Goal: Check status: Check status

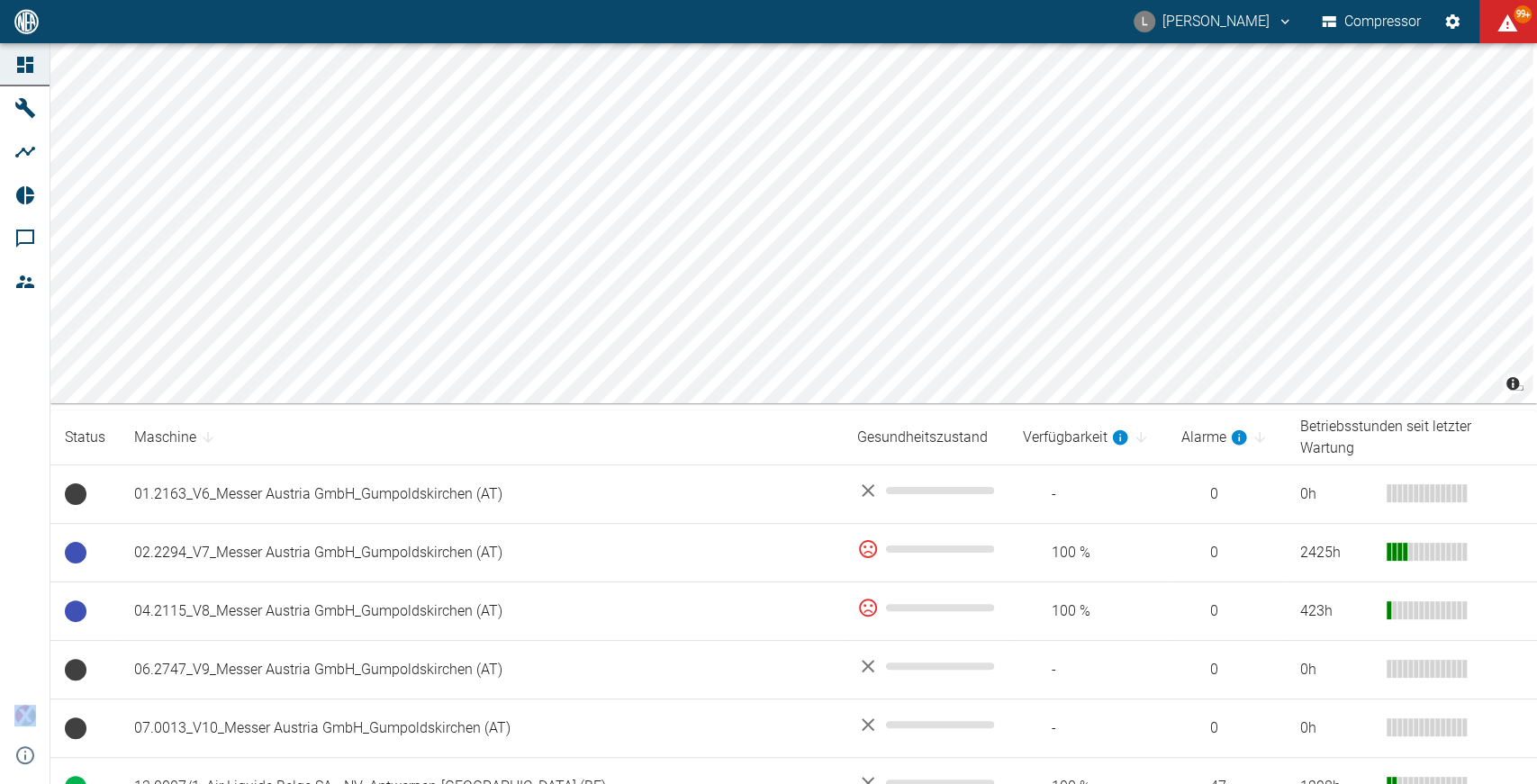
drag, startPoint x: 594, startPoint y: 12, endPoint x: 563, endPoint y: -403, distance: 416.2
click at [563, 0] on html "L Luca Corigliano Compressor 99+ Dashboard Maschinen Analysen Reports Kommentar…" at bounding box center [768, 392] width 1537 height 784
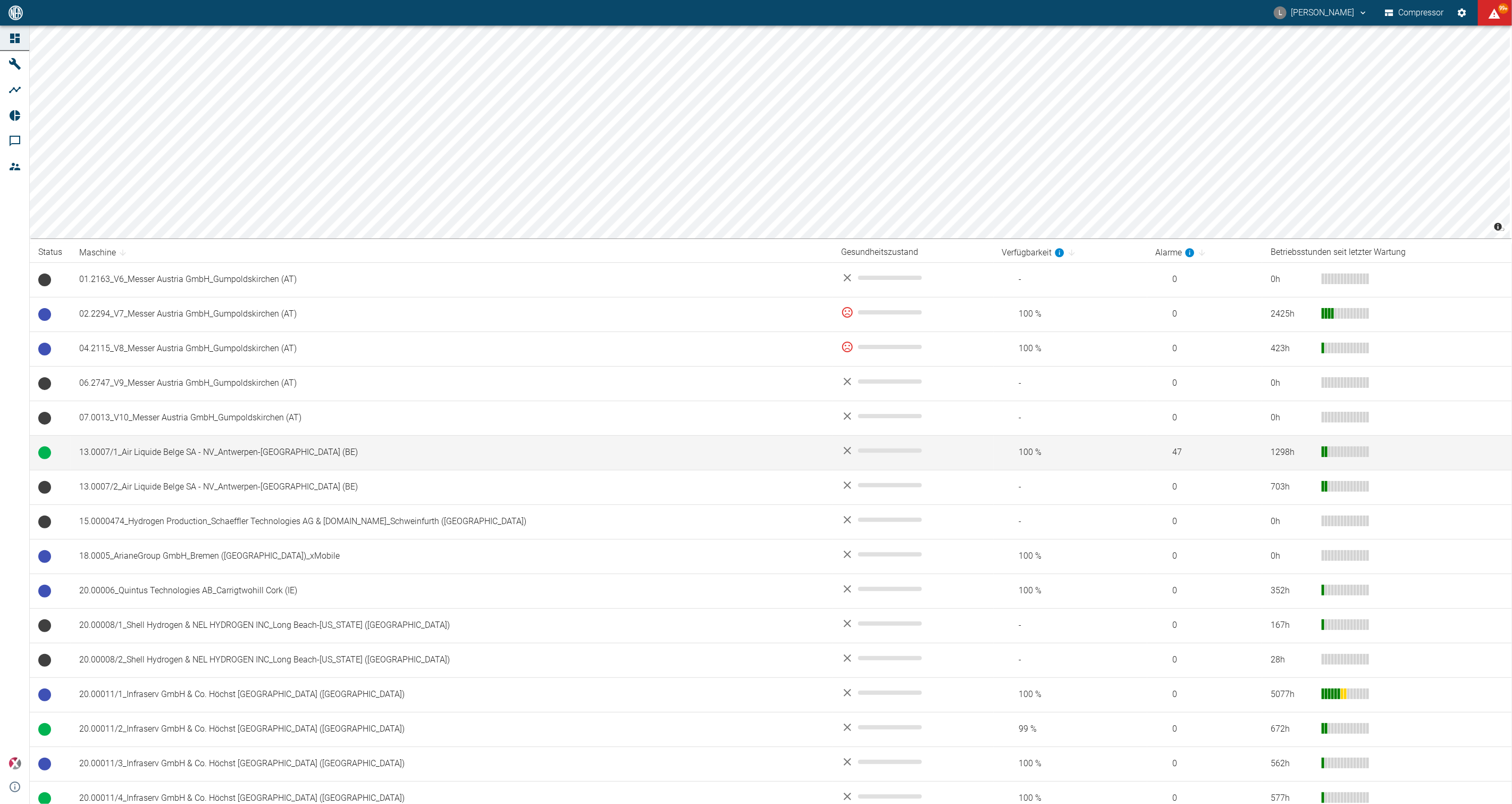
click at [217, 449] on td "13.0007/1_Air Liquide Belge SA - NV_Antwerpen-Lillo (BE)" at bounding box center [451, 452] width 762 height 35
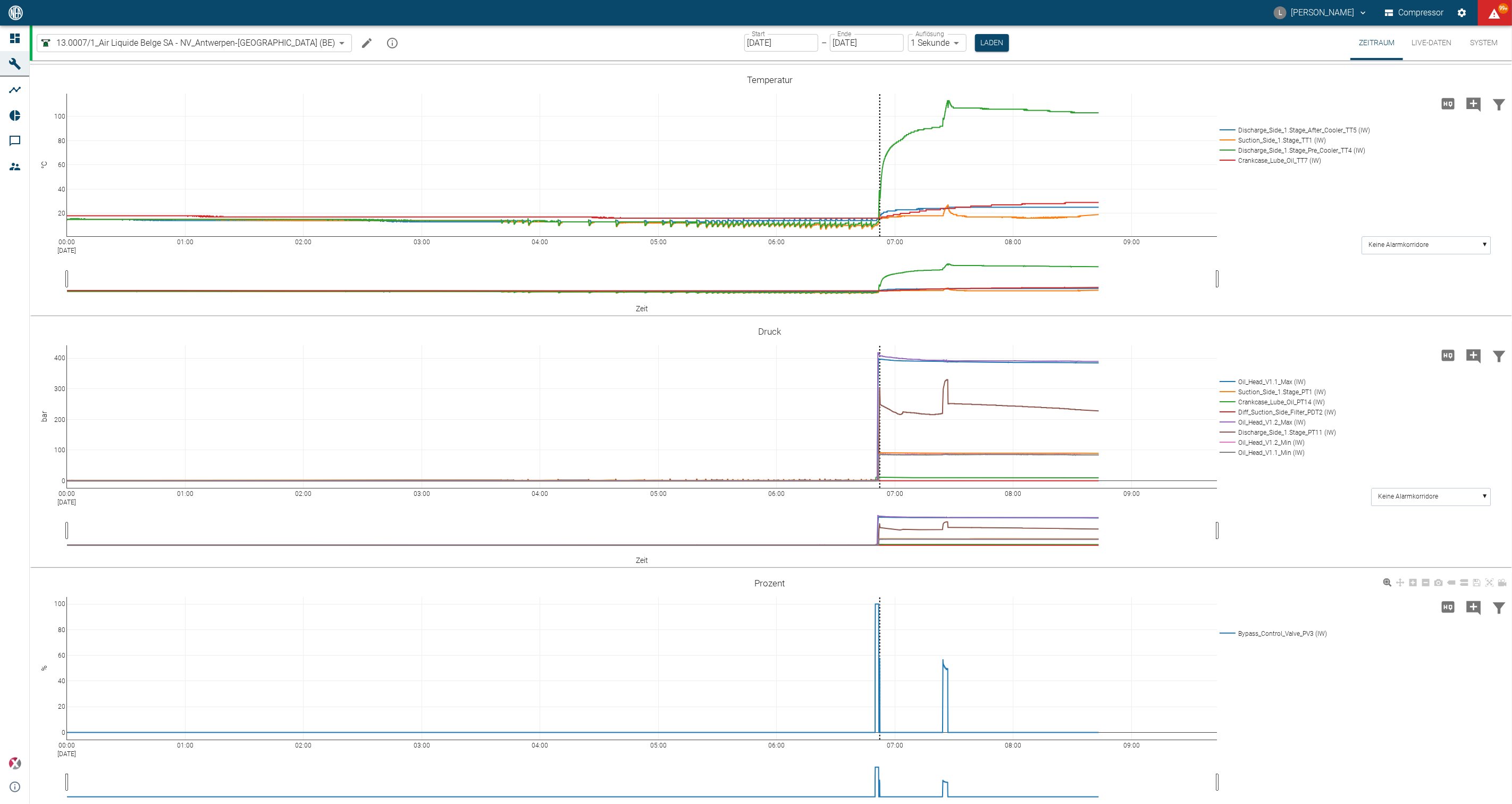
scroll to position [264, 0]
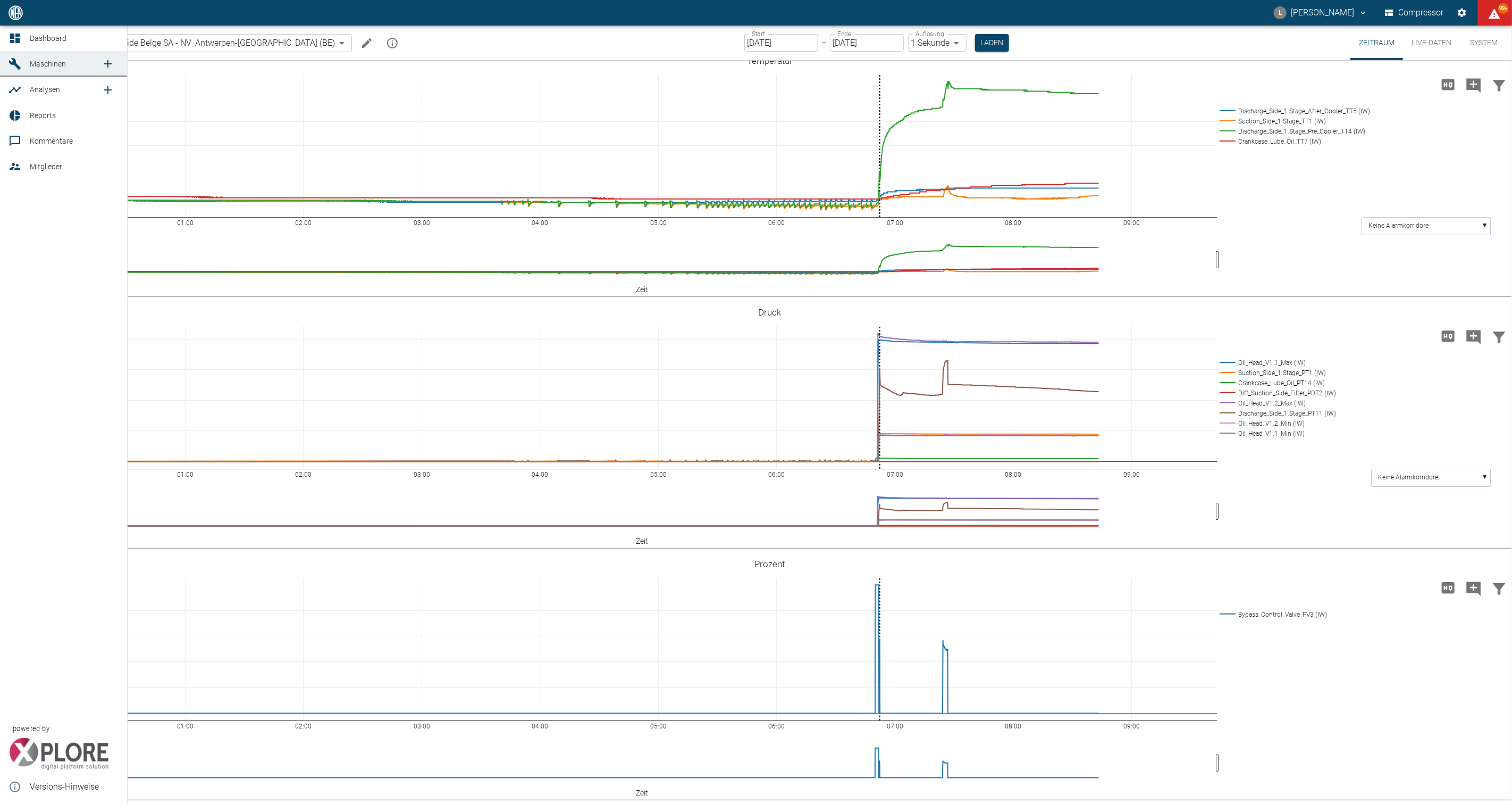
click at [32, 41] on span "Dashboard" at bounding box center [48, 38] width 36 height 8
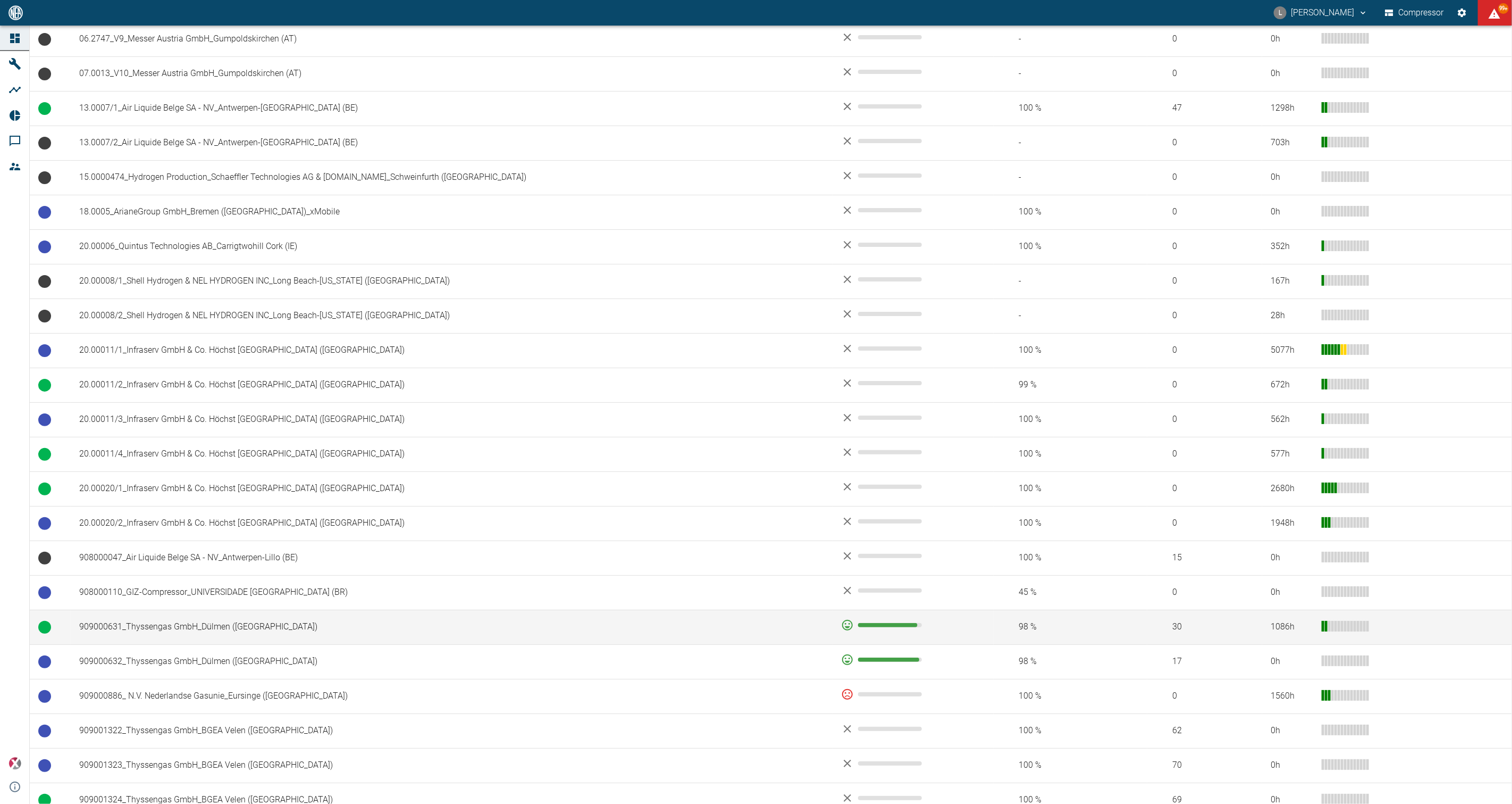
scroll to position [354, 0]
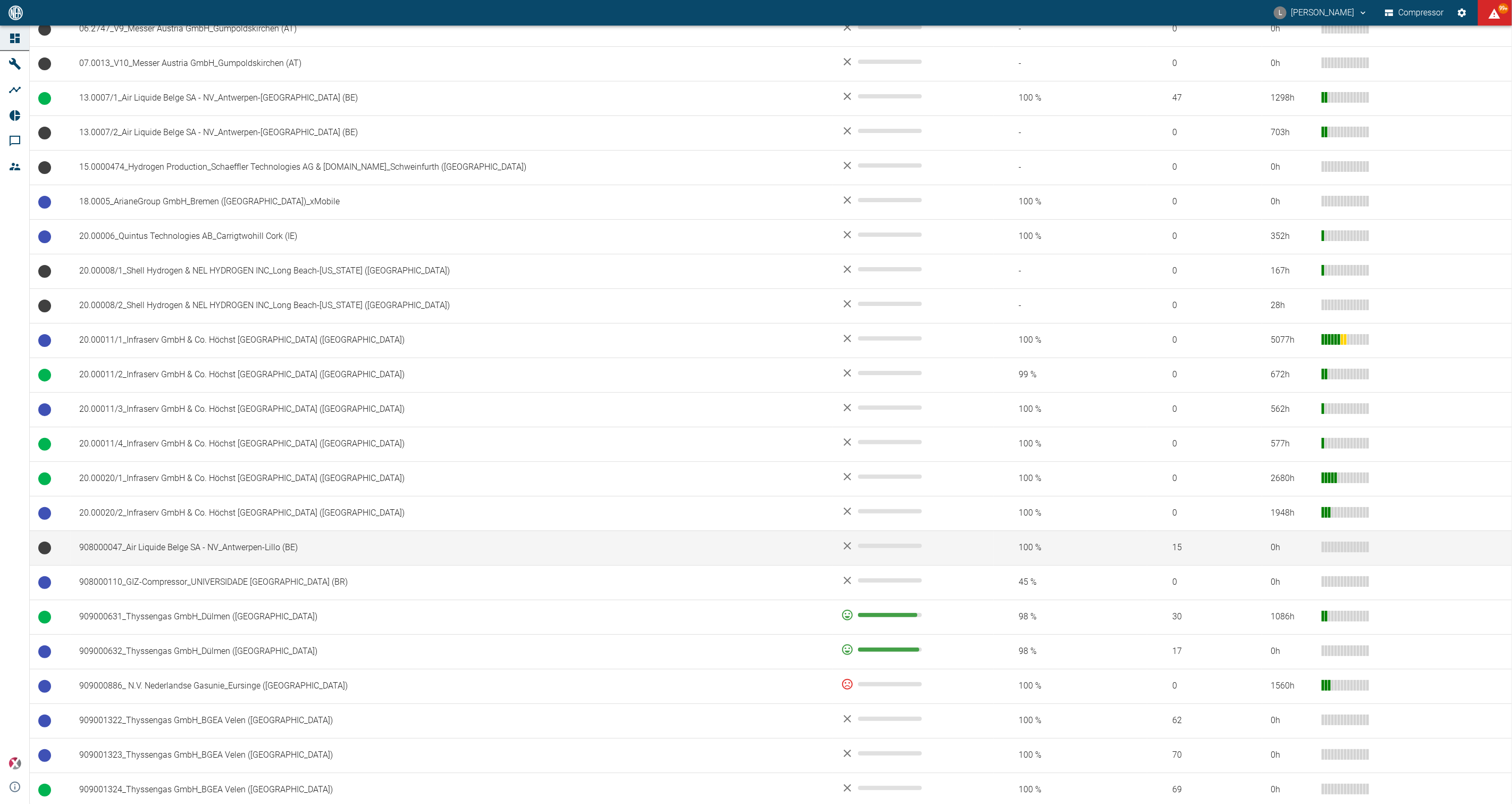
click at [197, 463] on td "908000047_Air Liquide Belge SA - NV_Antwerpen-Lillo (BE)" at bounding box center [451, 547] width 762 height 35
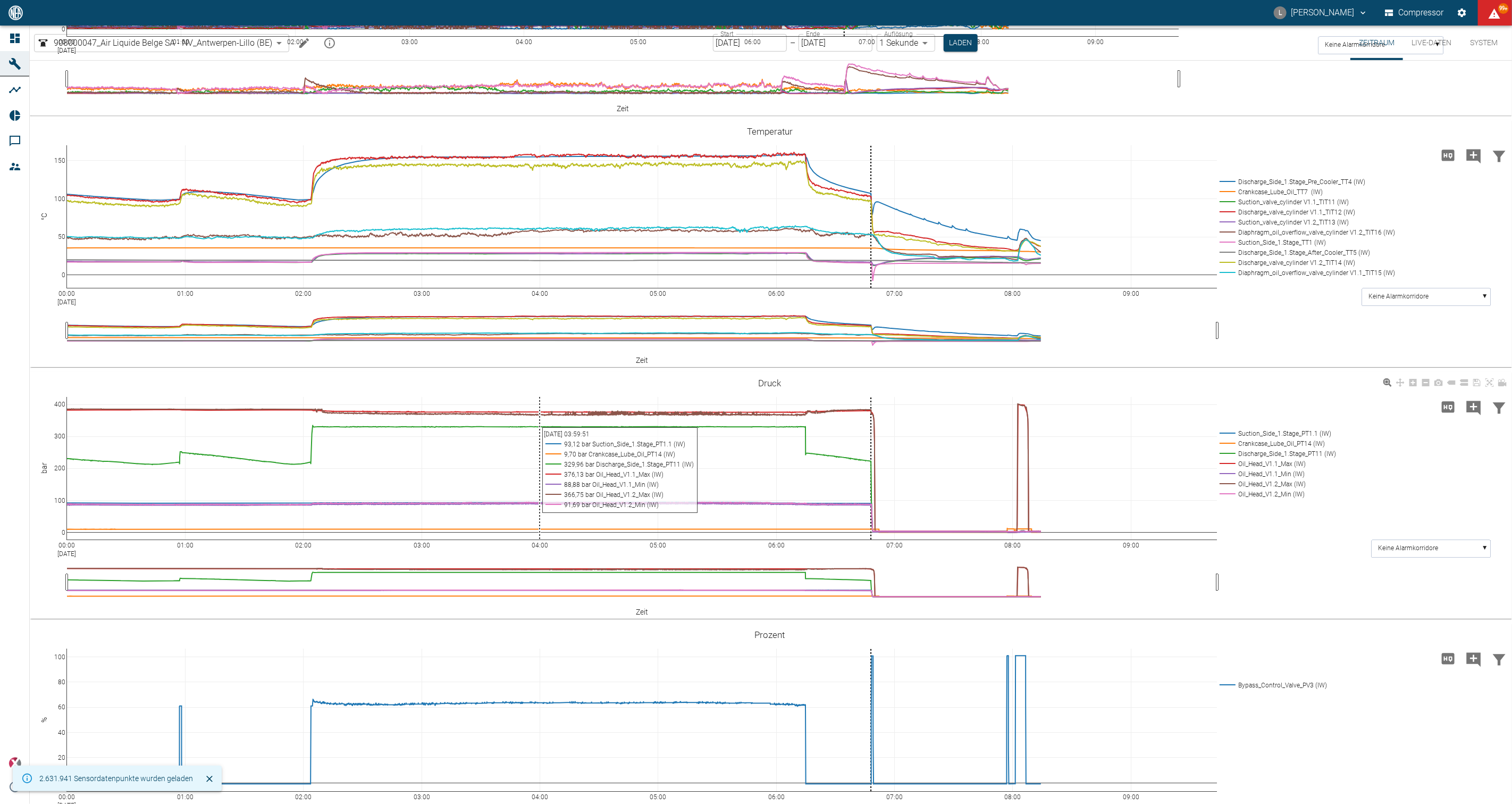
scroll to position [413, 0]
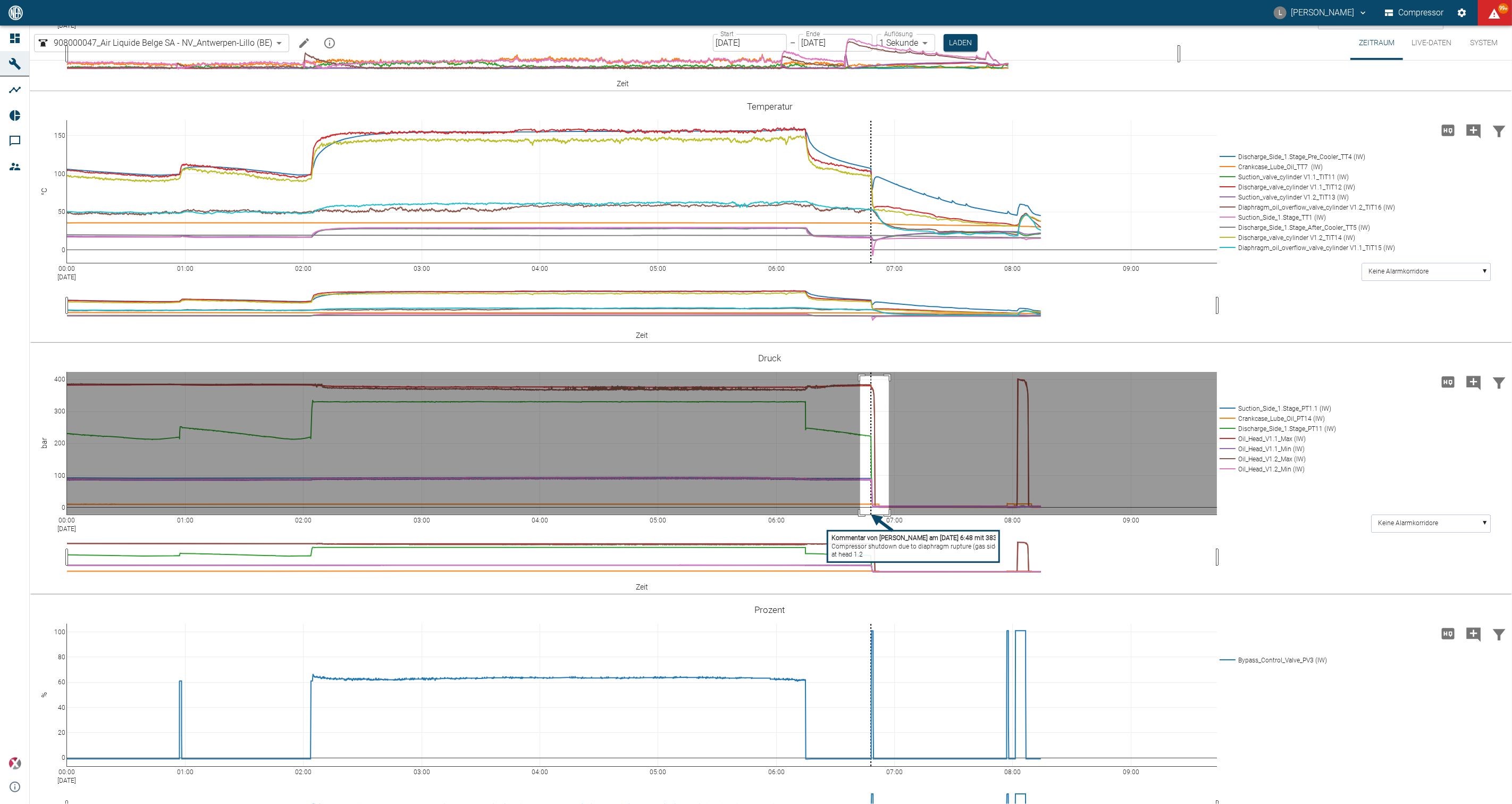
drag, startPoint x: 860, startPoint y: 433, endPoint x: 889, endPoint y: 591, distance: 160.6
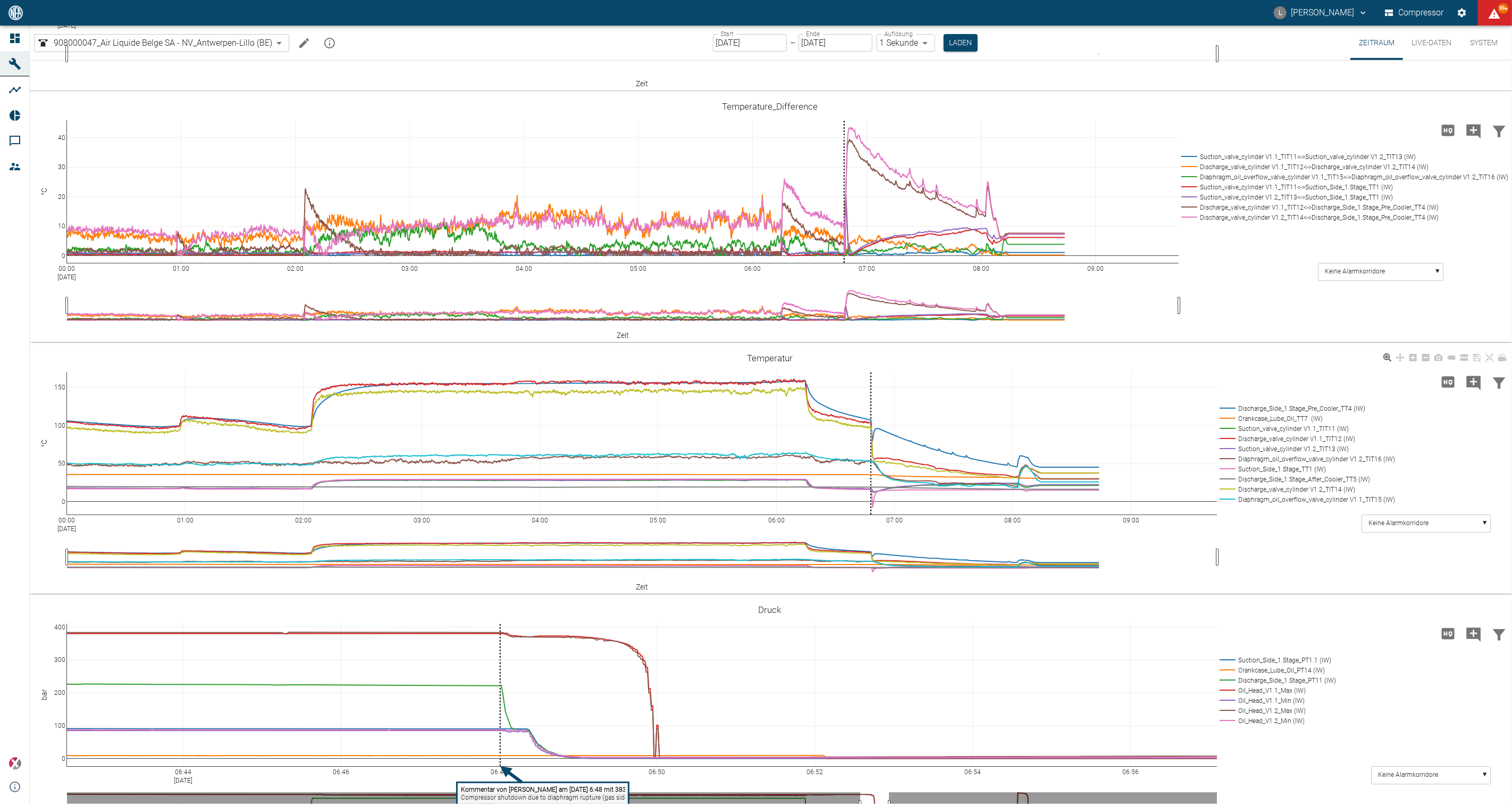
scroll to position [665, 0]
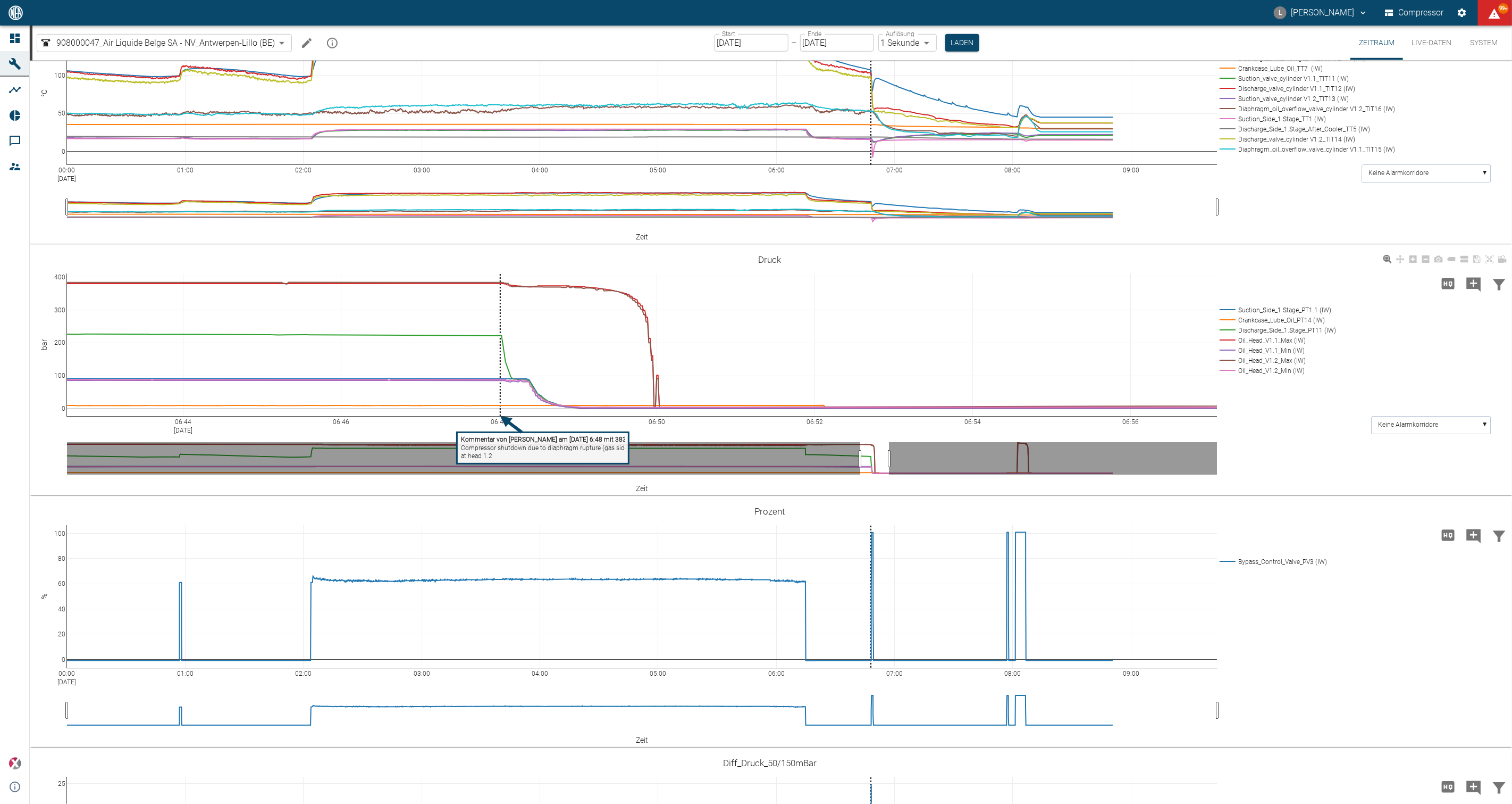
scroll to position [843, 0]
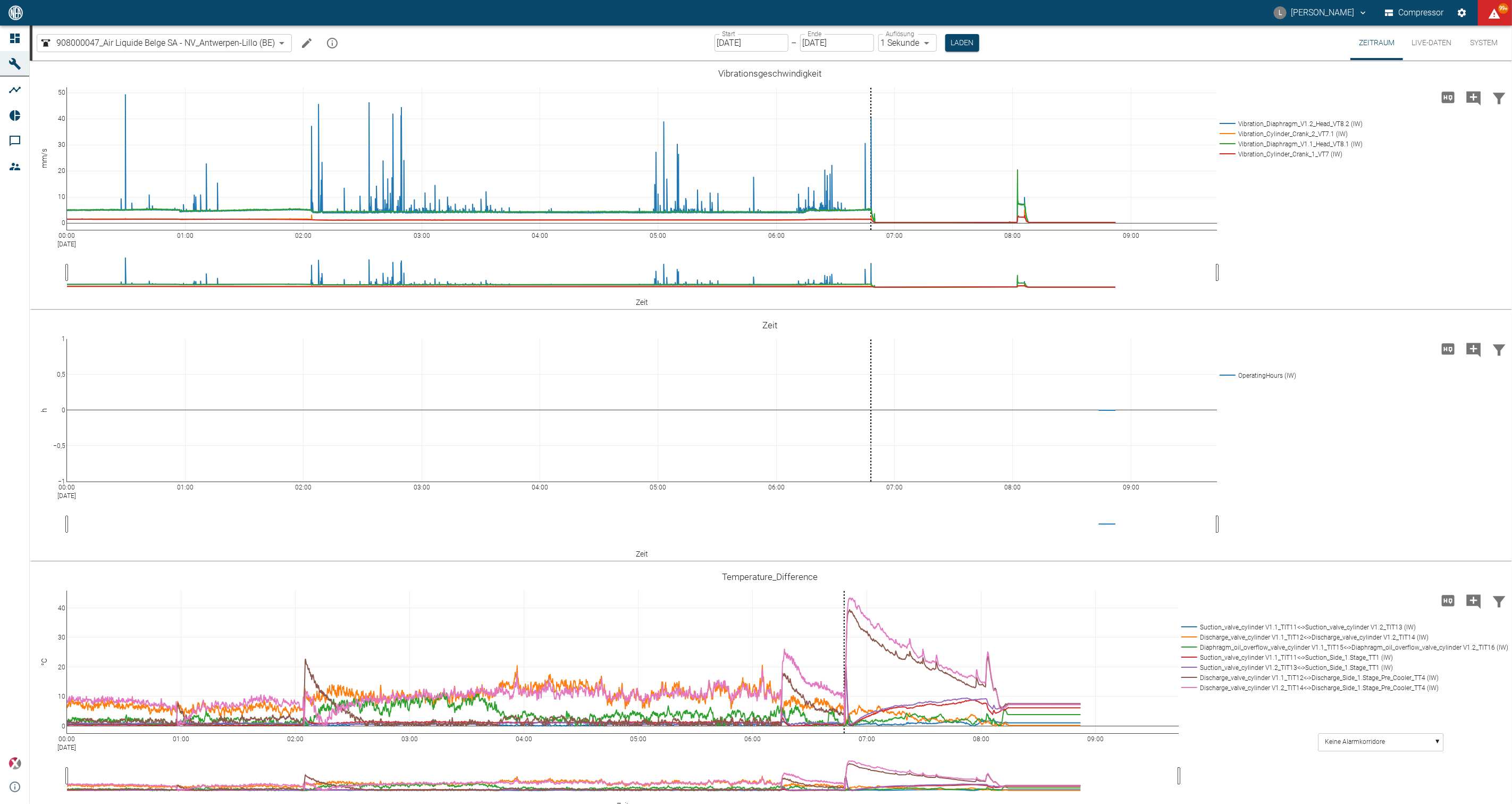
scroll to position [843, 0]
